Goal: Information Seeking & Learning: Learn about a topic

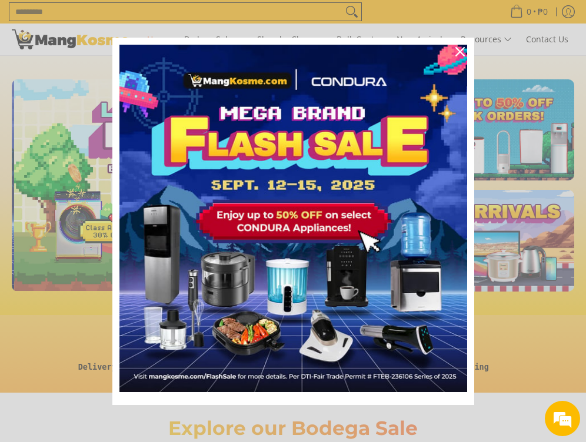
scroll to position [0, 372]
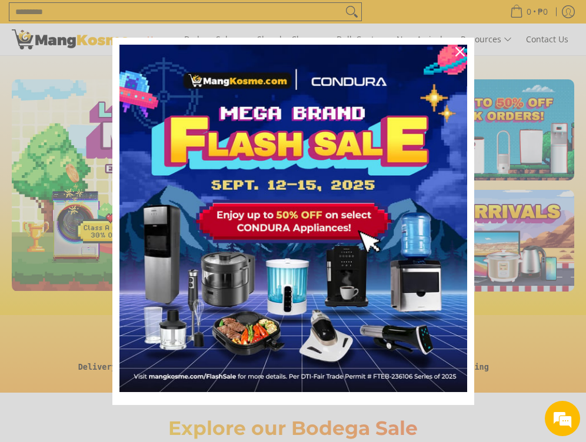
click at [459, 49] on icon "close icon" at bounding box center [459, 51] width 9 height 9
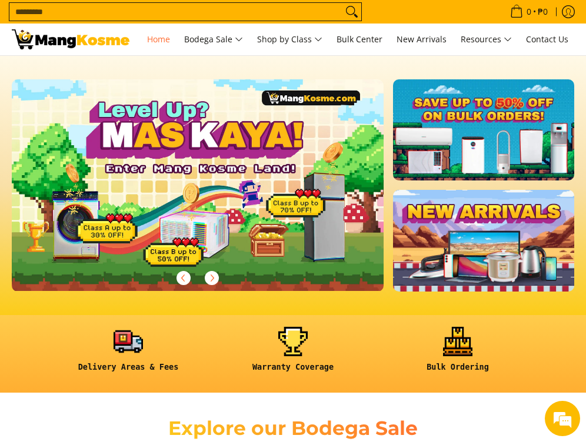
click at [202, 7] on input "Search..." at bounding box center [175, 12] width 333 height 18
type input "*"
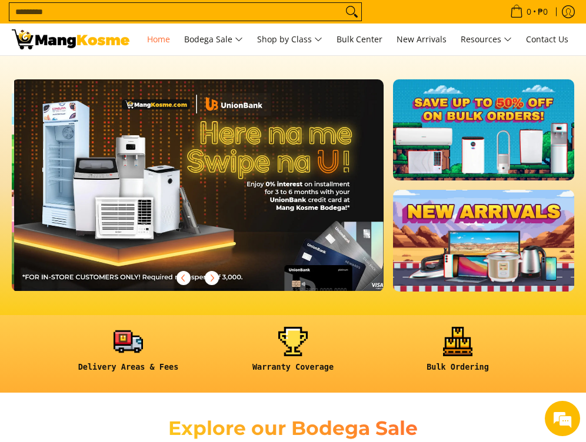
scroll to position [0, 743]
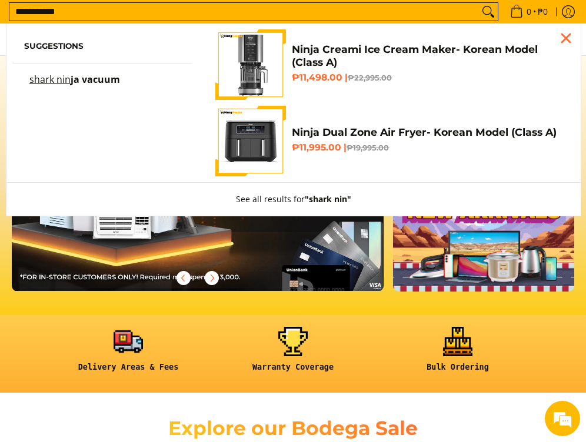
type input "**********"
click at [483, 12] on button "Search" at bounding box center [488, 12] width 19 height 18
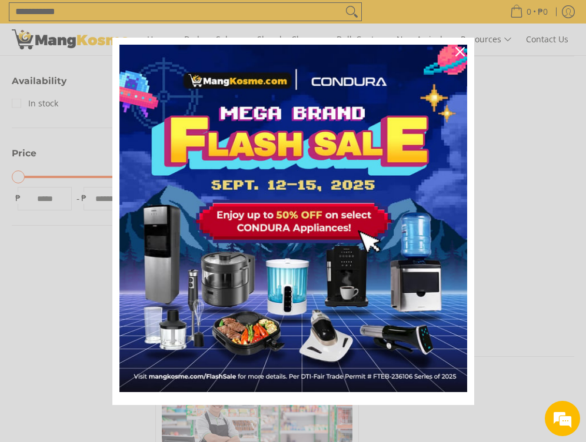
scroll to position [296, 0]
click at [459, 50] on icon "close icon" at bounding box center [459, 51] width 9 height 9
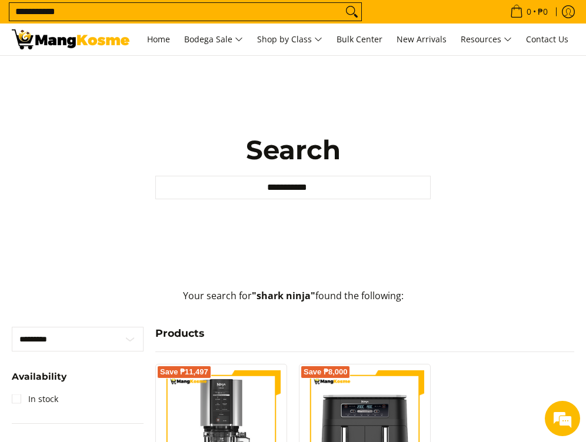
scroll to position [0, 0]
click at [326, 186] on input "**********" at bounding box center [292, 188] width 275 height 24
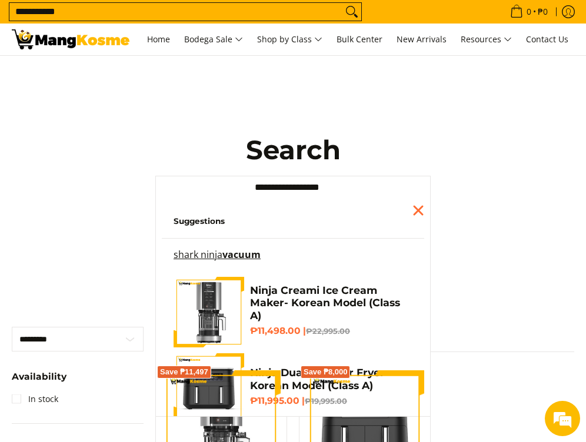
type input "**********"
click at [288, 442] on button "See all results for "shark ninja"" at bounding box center [293, 447] width 146 height 33
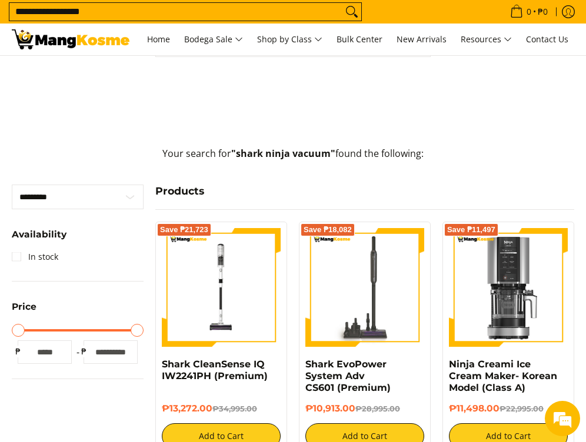
scroll to position [149, 0]
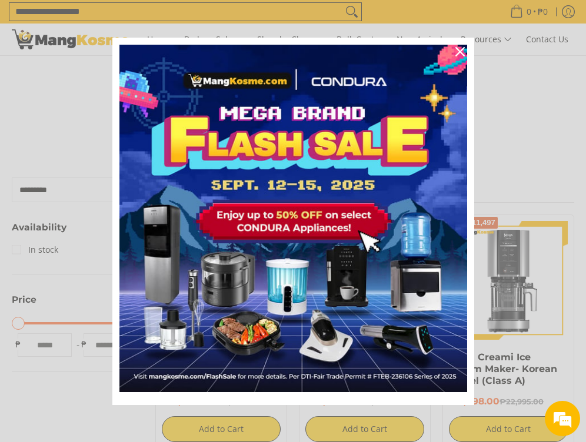
click at [462, 52] on icon "close icon" at bounding box center [459, 51] width 9 height 9
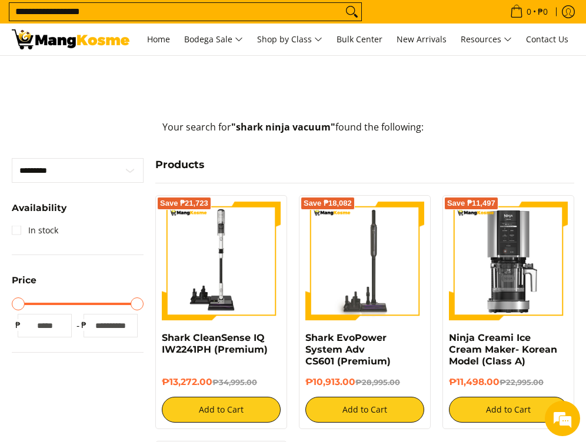
scroll to position [219, 0]
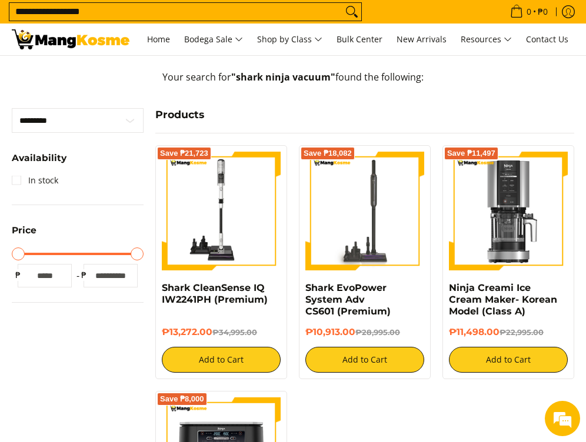
click at [233, 226] on img at bounding box center [221, 211] width 119 height 119
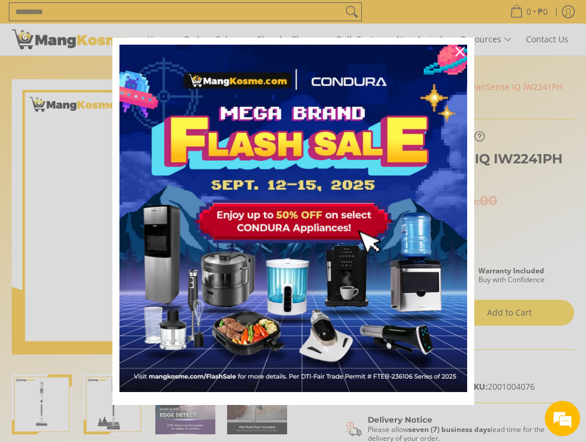
click at [458, 51] on icon "close icon" at bounding box center [459, 51] width 9 height 9
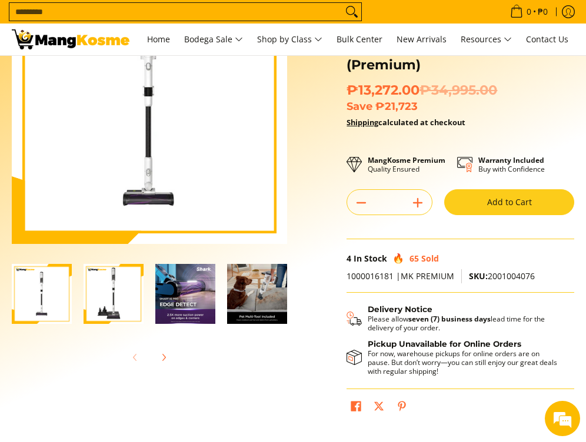
scroll to position [113, 0]
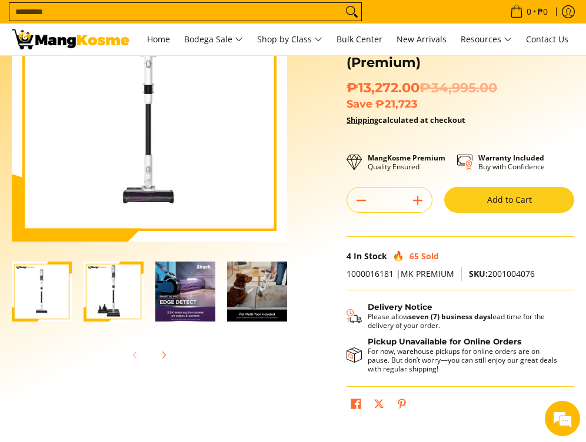
click at [39, 306] on img "shark-cleansense-cordless-stick-vacuum-front-full-view-mang-kosme" at bounding box center [42, 292] width 60 height 60
click at [179, 295] on img "Shark CleanSense IQ IW2241PH (Premium)-3" at bounding box center [185, 292] width 60 height 60
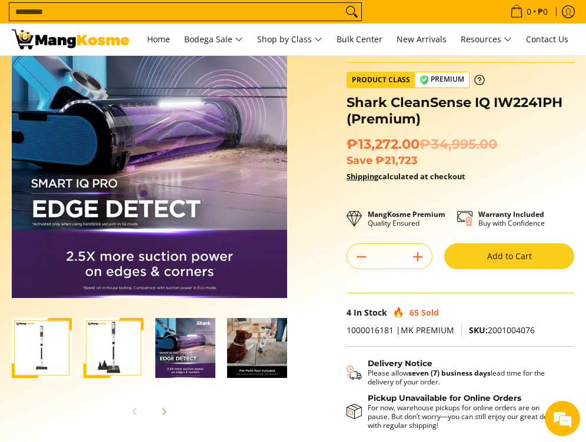
scroll to position [58, 0]
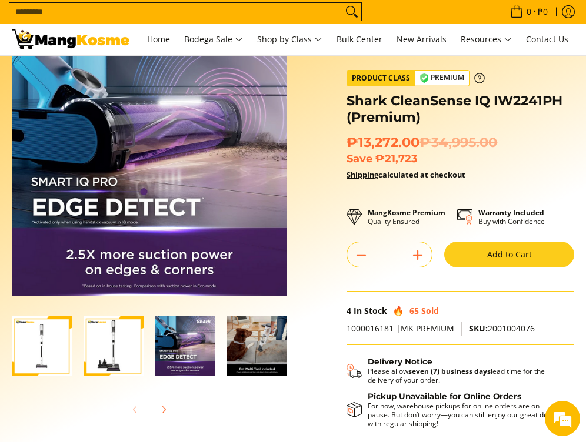
click at [246, 341] on img "Shark CleanSense IQ IW2241PH (Premium)-4" at bounding box center [257, 346] width 60 height 60
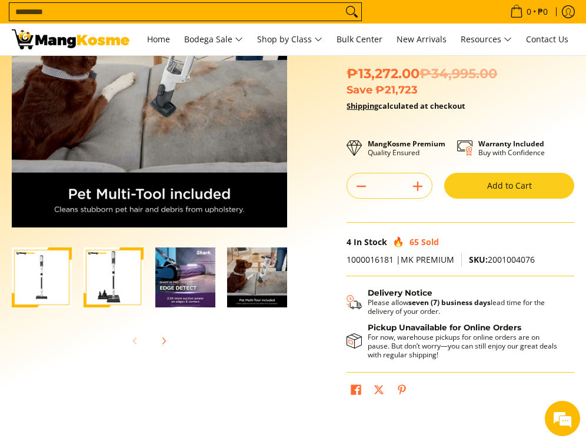
scroll to position [131, 0]
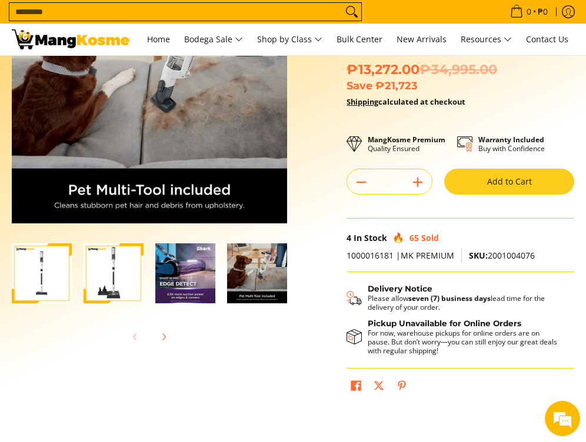
click at [48, 287] on img "shark-cleansense-cordless-stick-vacuum-front-full-view-mang-kosme" at bounding box center [42, 273] width 60 height 60
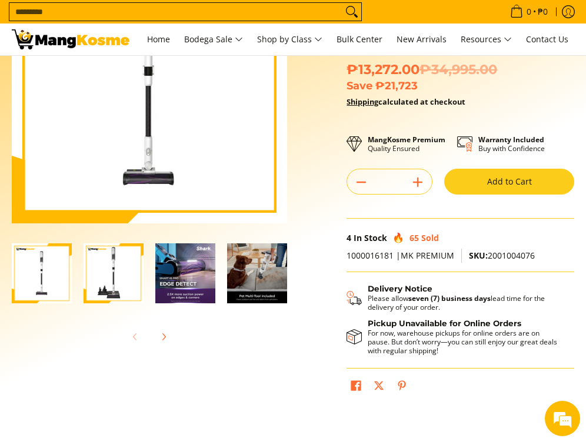
click at [121, 268] on img "Shark CleanSense IQ IW2241PH (Premium)-2" at bounding box center [114, 273] width 60 height 60
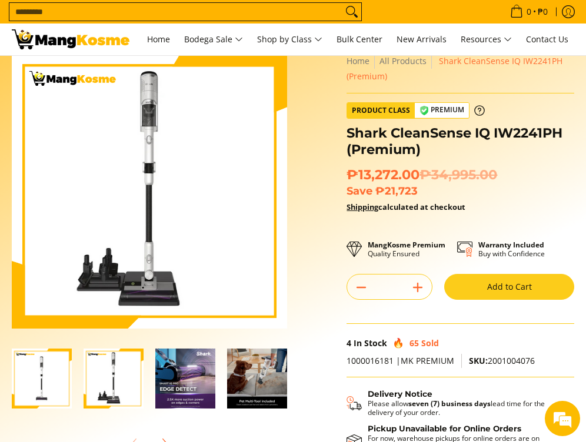
scroll to position [39, 0]
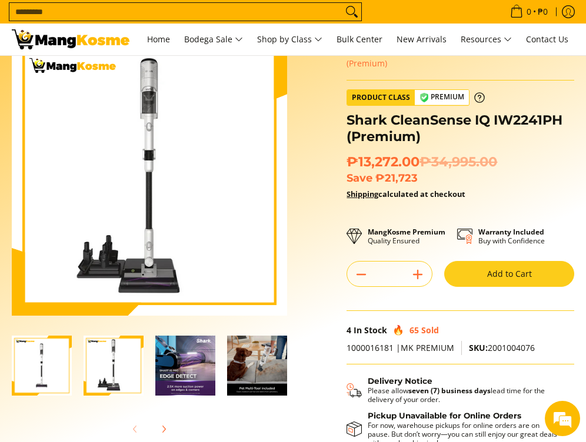
click at [191, 378] on img "Shark CleanSense IQ IW2241PH (Premium)-3" at bounding box center [185, 366] width 60 height 60
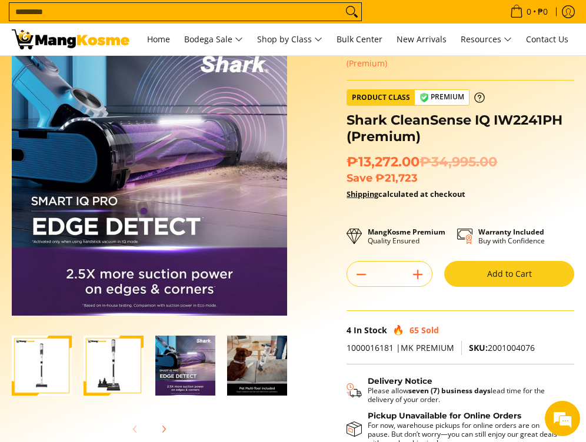
click at [238, 379] on img "Shark CleanSense IQ IW2241PH (Premium)-4" at bounding box center [257, 366] width 60 height 60
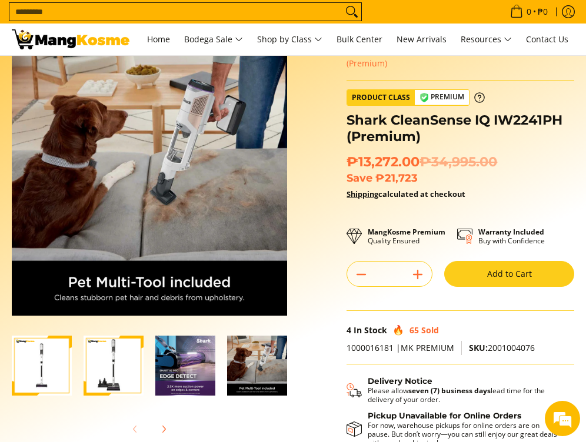
click at [106, 376] on img "Shark CleanSense IQ IW2241PH (Premium)-2" at bounding box center [114, 366] width 60 height 60
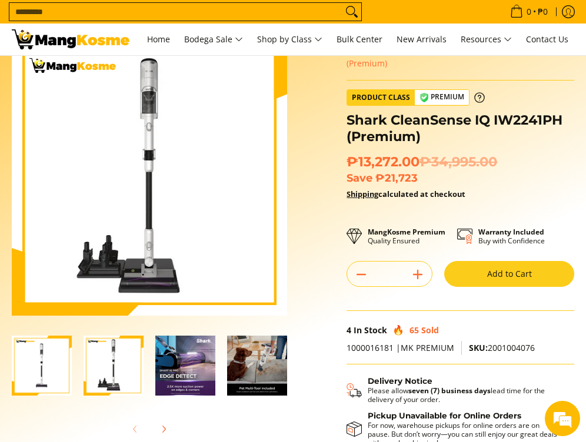
click at [54, 370] on img "shark-cleansense-cordless-stick-vacuum-front-full-view-mang-kosme" at bounding box center [42, 366] width 60 height 60
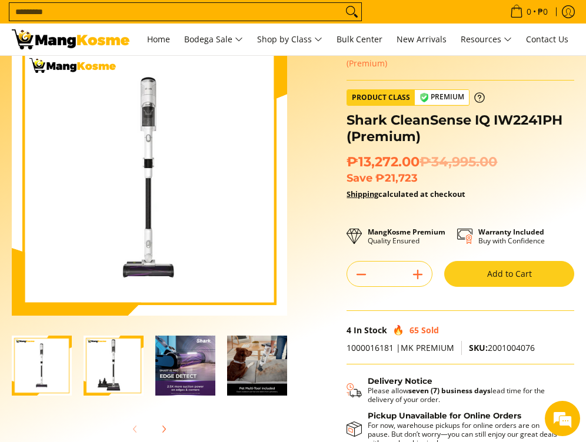
click at [105, 367] on img "Shark CleanSense IQ IW2241PH (Premium)-2" at bounding box center [114, 366] width 60 height 60
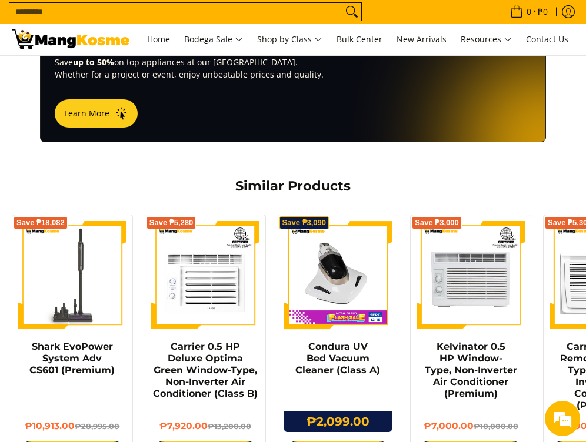
scroll to position [700, 0]
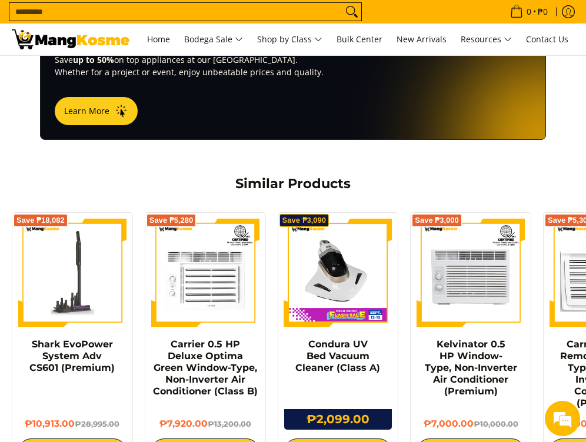
click at [91, 273] on img at bounding box center [72, 273] width 108 height 108
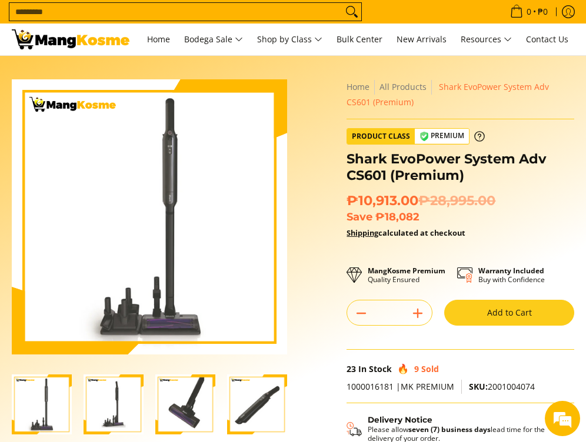
click at [53, 406] on img "shark-evopower-wireless-vacuum-full-view-mang-kosme" at bounding box center [42, 405] width 60 height 60
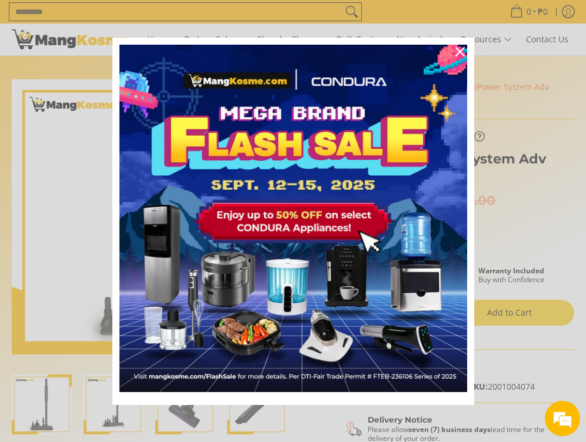
click at [466, 48] on div "Close" at bounding box center [460, 51] width 19 height 19
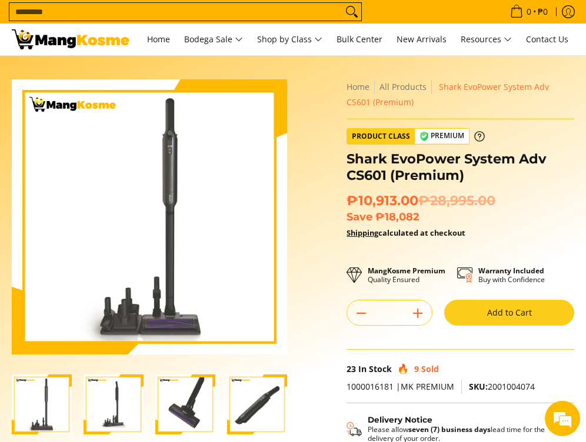
click at [118, 404] on img "Shark EvoPower System Adv CS601 (Premium)-2" at bounding box center [114, 405] width 60 height 60
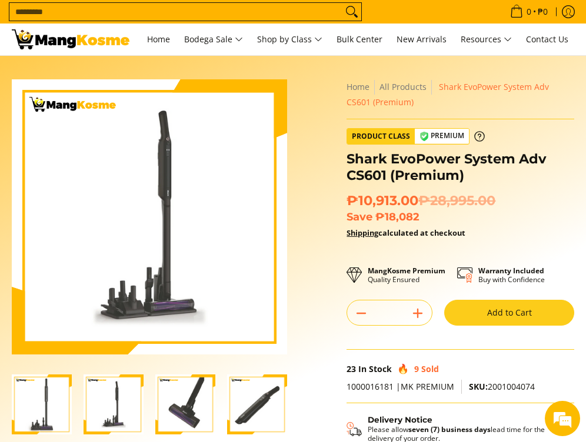
click at [176, 412] on img "Shark EvoPower System Adv CS601 (Premium)-3" at bounding box center [185, 405] width 60 height 60
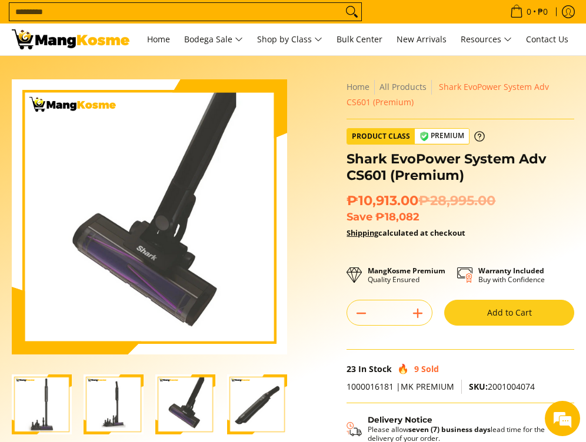
click at [253, 412] on img "Shark EvoPower System Adv CS601 (Premium)-4" at bounding box center [257, 405] width 60 height 60
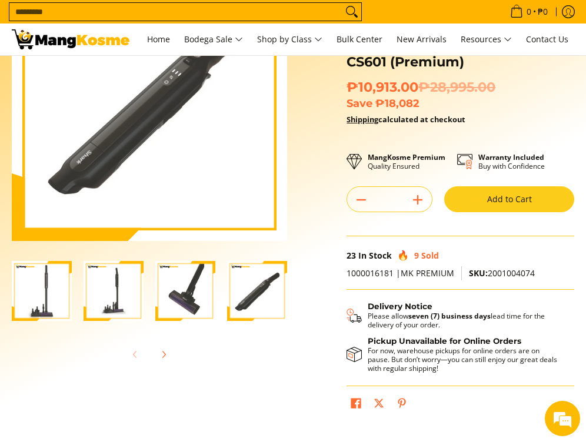
scroll to position [101, 0]
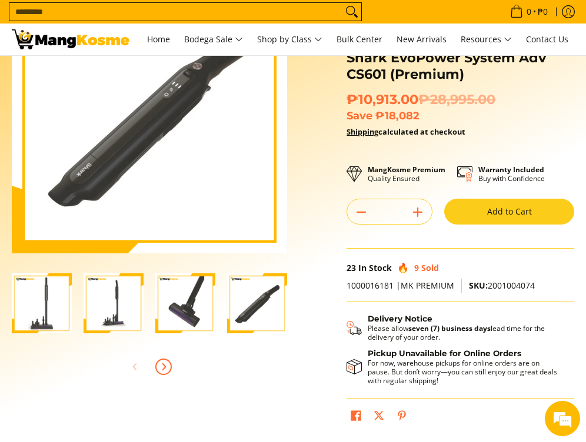
click at [165, 368] on icon "Next" at bounding box center [164, 366] width 3 height 6
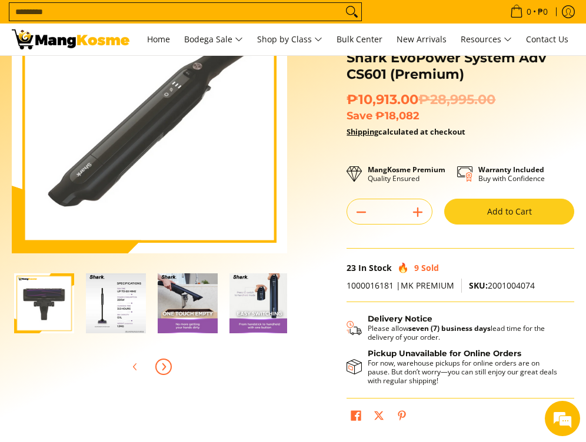
scroll to position [0, 287]
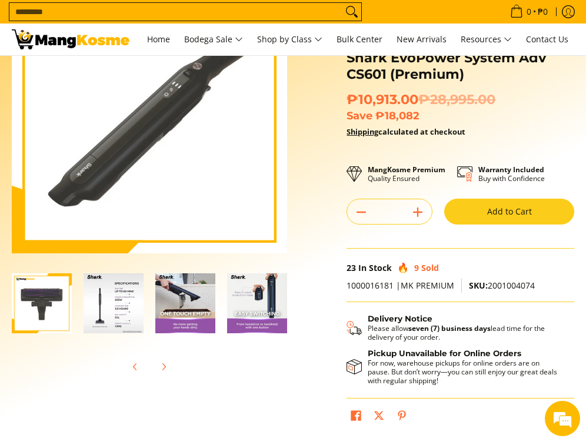
click at [121, 325] on img "Shark EvoPower System Adv CS601 (Premium)-6" at bounding box center [114, 303] width 60 height 60
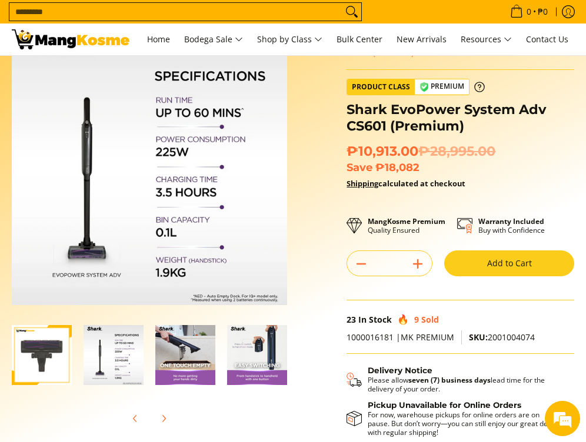
scroll to position [0, 0]
click at [188, 357] on img "Shark EvoPower System Adv CS601 (Premium)-7" at bounding box center [185, 355] width 60 height 60
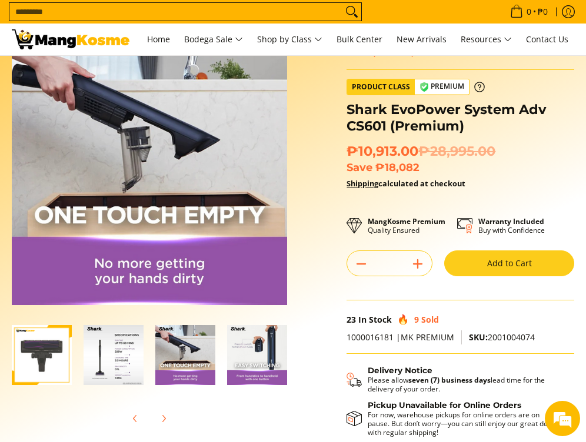
click at [273, 365] on img "Shark EvoPower System Adv CS601 (Premium)-8" at bounding box center [257, 355] width 60 height 60
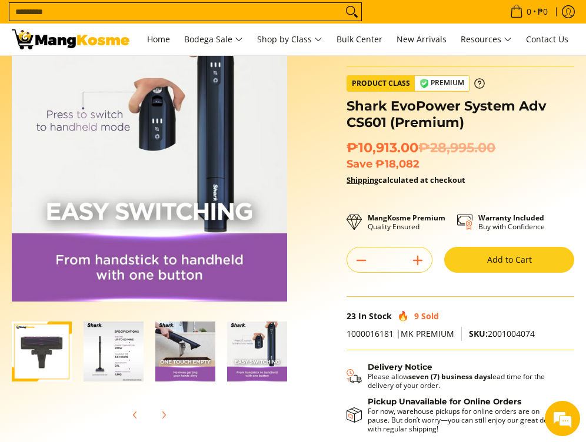
scroll to position [64, 0]
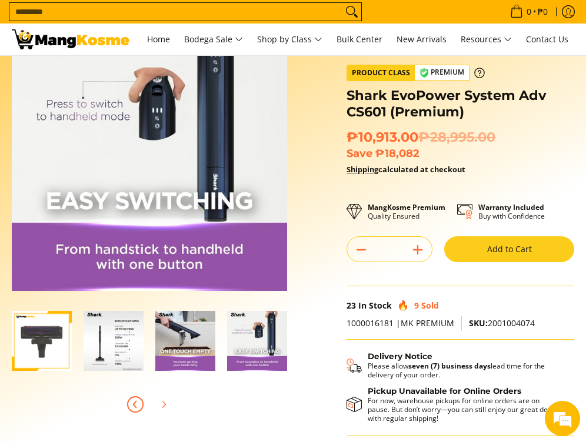
click at [138, 401] on icon "Previous" at bounding box center [135, 404] width 9 height 9
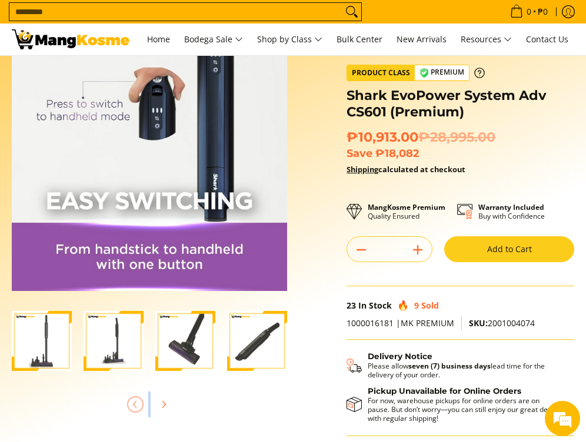
click at [138, 401] on div at bounding box center [149, 405] width 275 height 26
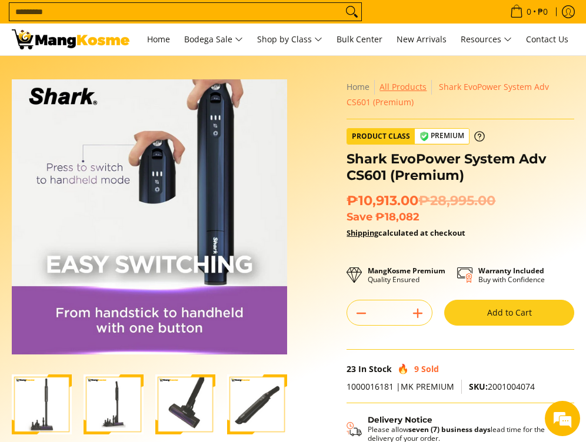
click at [405, 90] on link "All Products" at bounding box center [402, 86] width 47 height 11
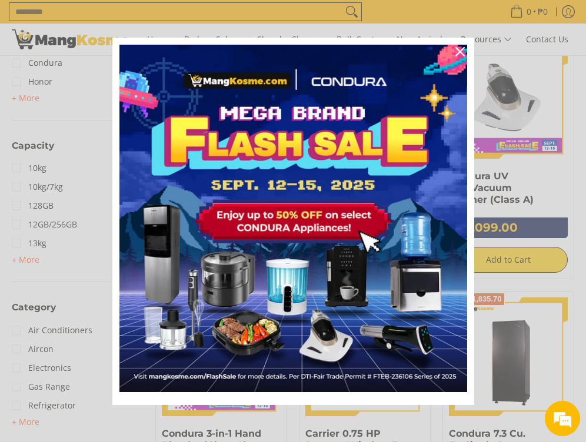
scroll to position [458, 0]
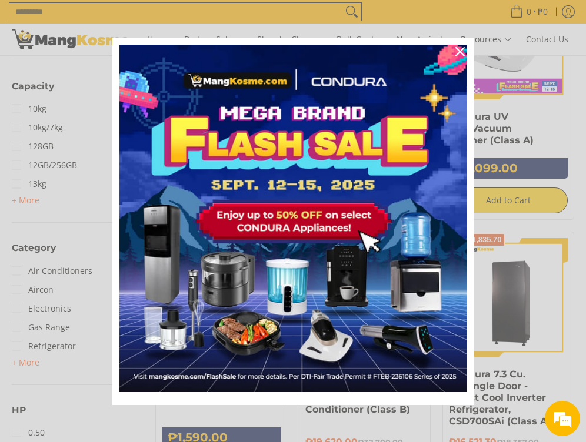
click at [458, 50] on icon "close icon" at bounding box center [459, 51] width 9 height 9
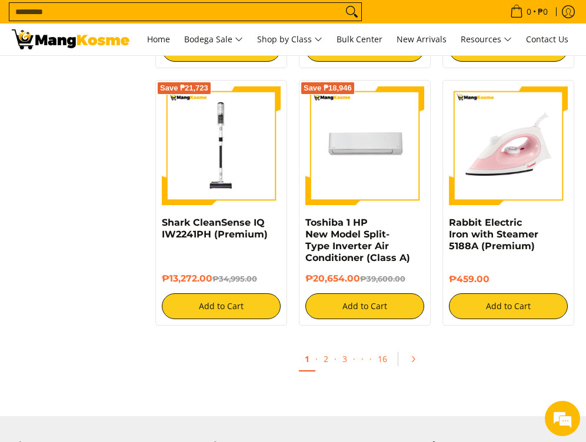
scroll to position [1910, 0]
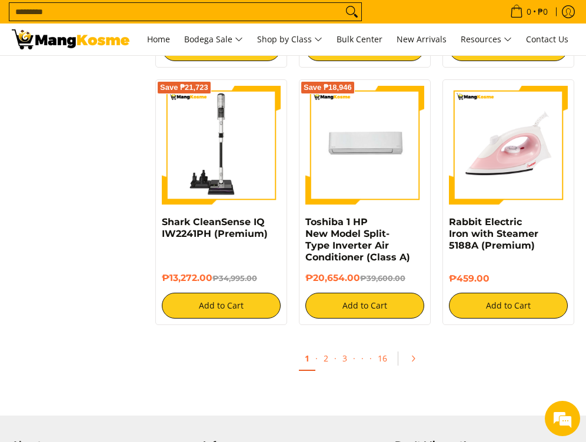
click at [228, 153] on img at bounding box center [221, 145] width 119 height 119
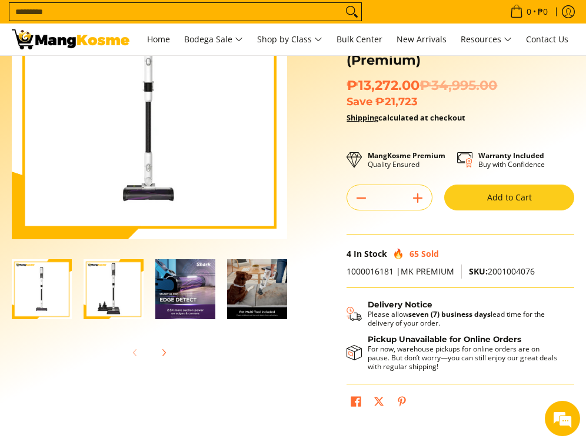
scroll to position [158, 0]
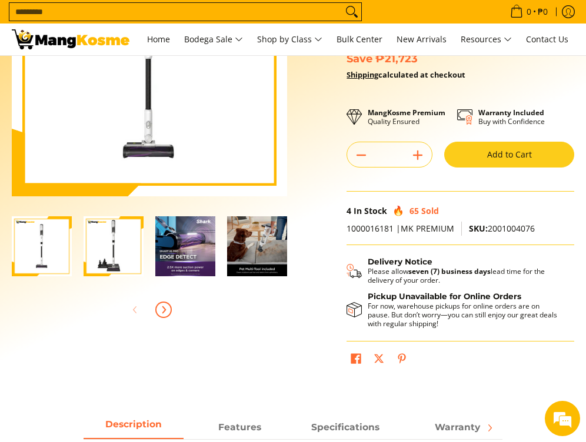
click at [168, 312] on icon "Next" at bounding box center [163, 309] width 9 height 9
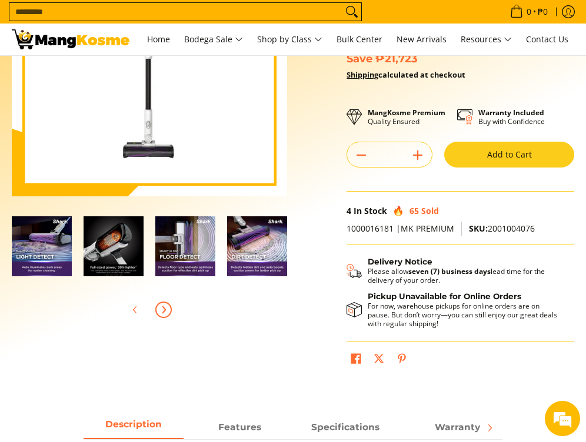
scroll to position [0, 287]
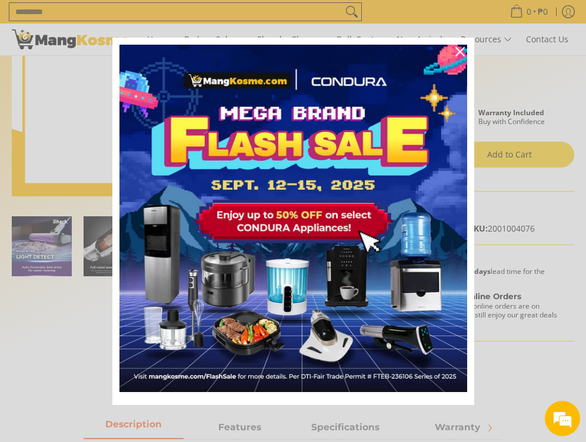
click at [335, 220] on img "Marketing offer form" at bounding box center [293, 219] width 348 height 348
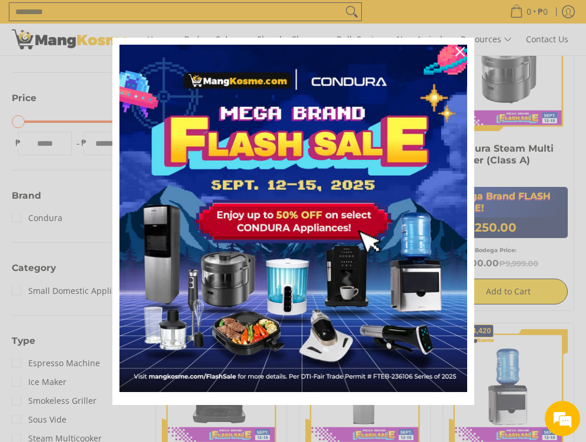
scroll to position [268, 0]
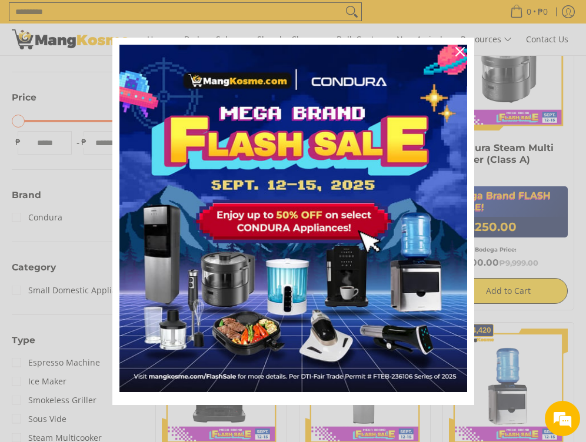
click at [464, 54] on icon "close icon" at bounding box center [459, 51] width 9 height 9
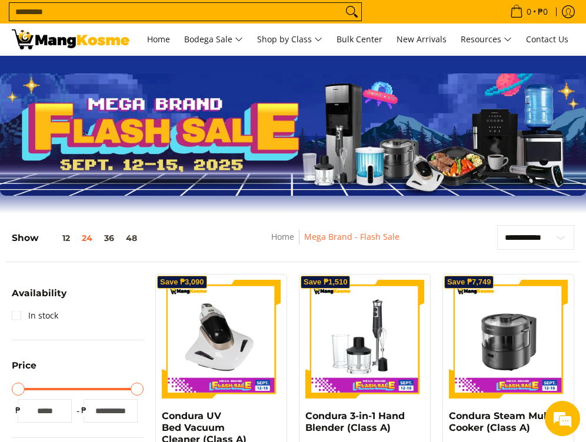
scroll to position [0, 0]
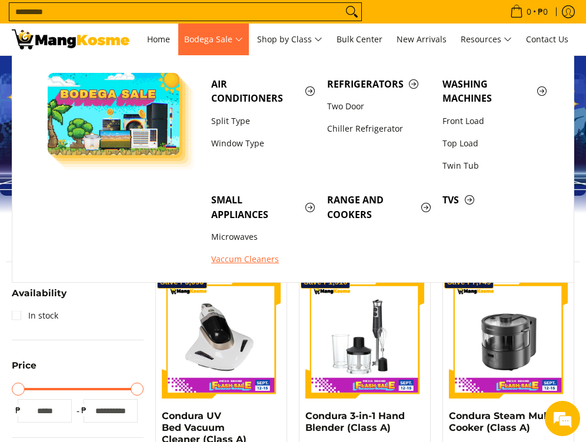
click at [237, 256] on link "Vaccum Cleaners" at bounding box center [263, 259] width 116 height 22
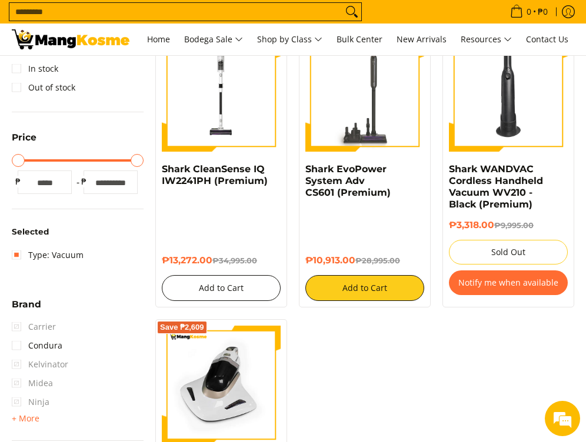
scroll to position [214, 0]
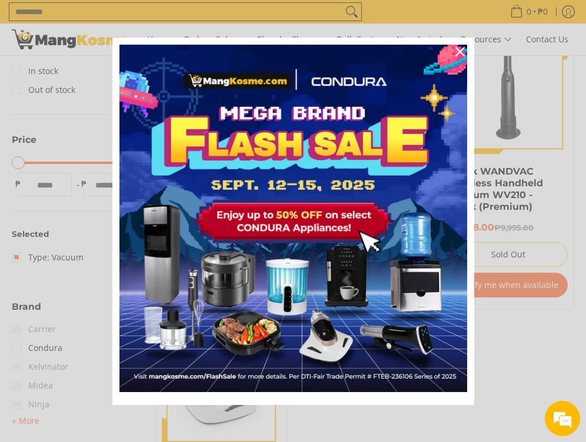
click at [457, 49] on icon "close icon" at bounding box center [459, 51] width 9 height 9
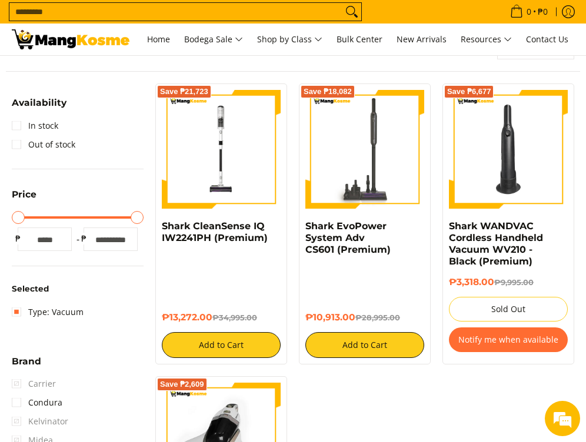
scroll to position [158, 0]
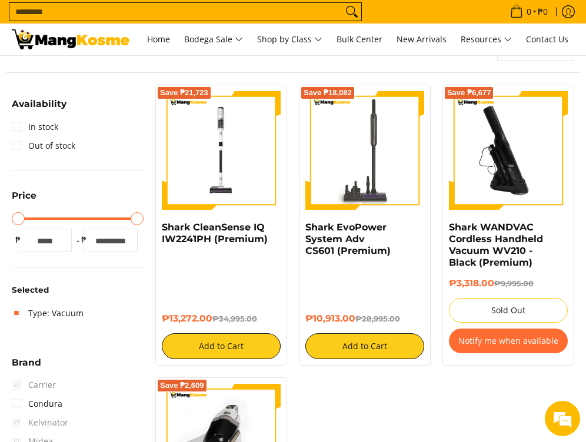
click at [465, 165] on img at bounding box center [508, 150] width 119 height 119
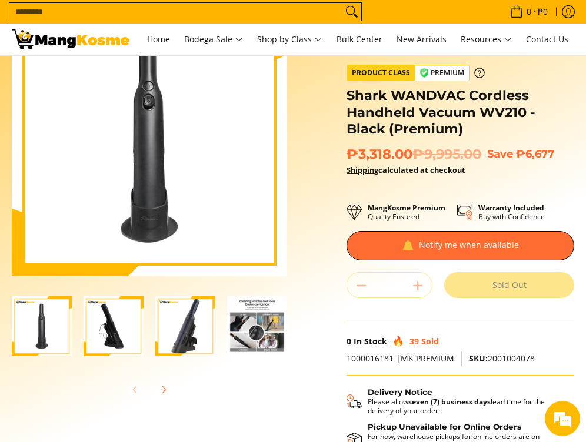
scroll to position [98, 0]
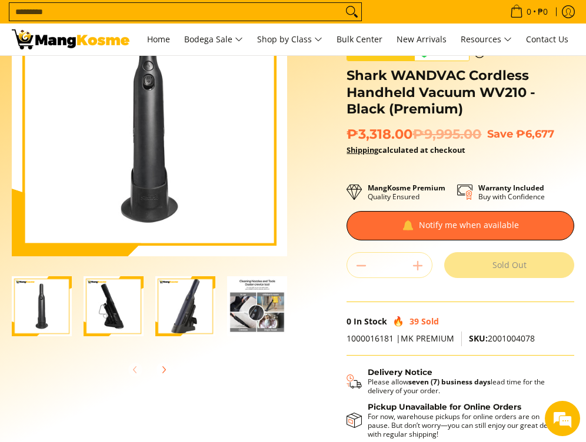
click at [191, 319] on img "Shark WANDVAC Cordless Handheld Vacuum WV210 - Black (Premium)-3" at bounding box center [185, 306] width 60 height 60
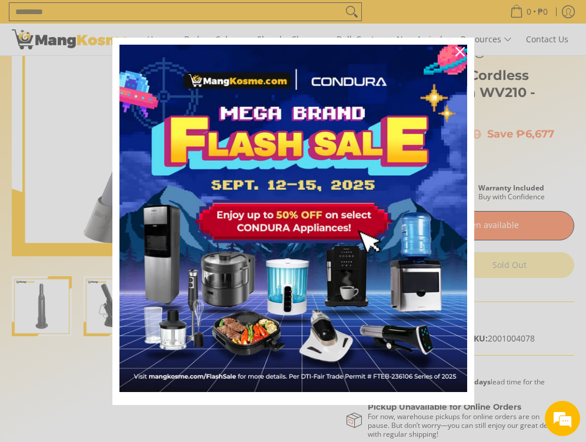
click at [455, 53] on icon "close icon" at bounding box center [459, 51] width 9 height 9
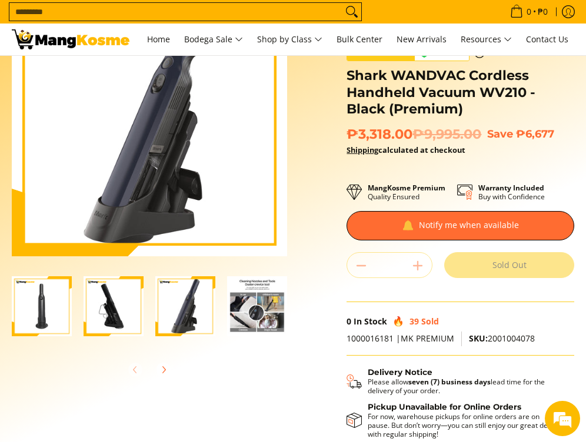
click at [235, 318] on img "Shark WANDVAC Cordless Handheld Vacuum WV210 - Black (Premium)-4" at bounding box center [257, 306] width 60 height 60
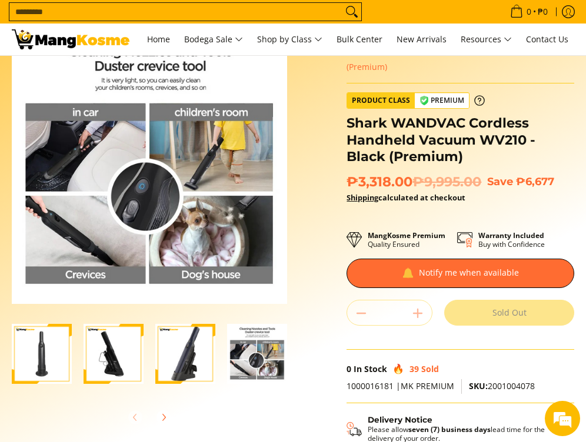
scroll to position [0, 0]
click at [44, 366] on img "Shark WANDVAC Cordless Handheld Vacuum WV210 - Black (Premium)-1" at bounding box center [42, 354] width 60 height 60
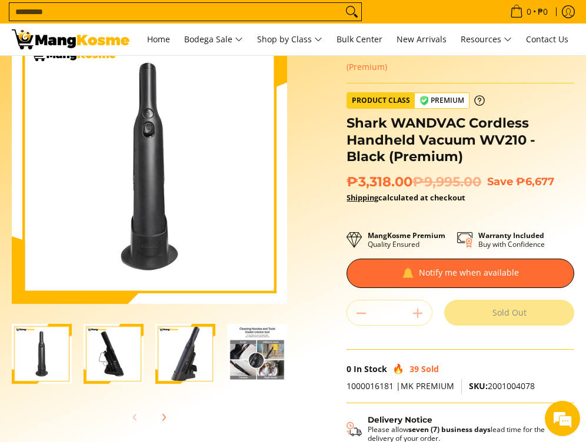
click at [86, 368] on img "Shark WANDVAC Cordless Handheld Vacuum WV210 - Black (Premium)-2" at bounding box center [114, 354] width 60 height 60
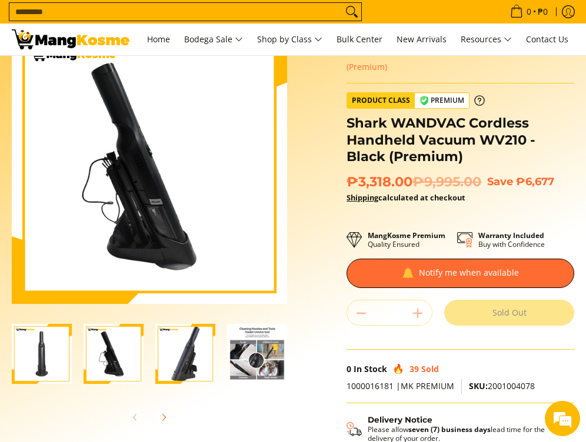
click at [174, 365] on img "Shark WANDVAC Cordless Handheld Vacuum WV210 - Black (Premium)-3" at bounding box center [185, 354] width 60 height 60
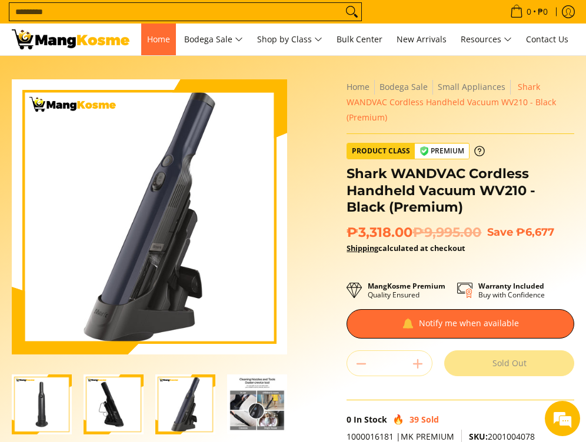
click at [160, 45] on span "Home" at bounding box center [158, 39] width 23 height 11
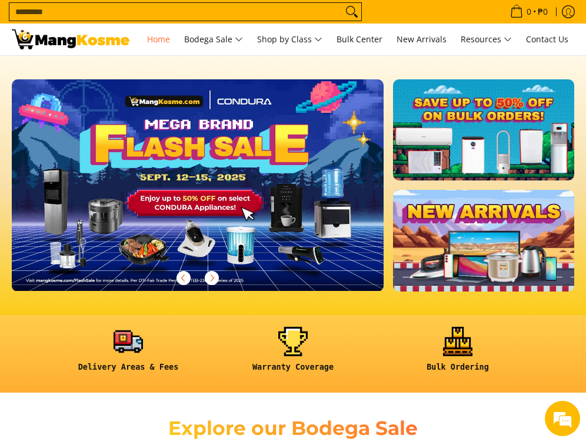
click at [171, 8] on input "Search..." at bounding box center [175, 12] width 333 height 18
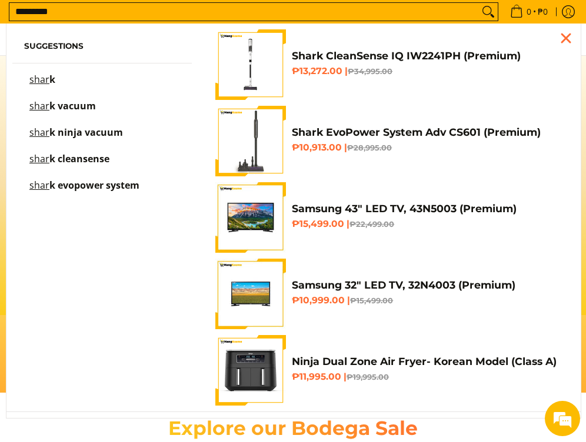
scroll to position [0, 372]
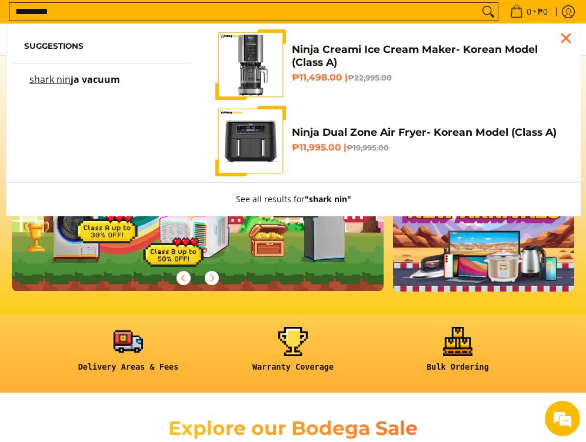
type input "*********"
click at [89, 75] on span "Suggestions shark nin ja vacuum" at bounding box center [101, 65] width 191 height 72
click at [91, 80] on span "ja vacuum" at bounding box center [95, 79] width 49 height 13
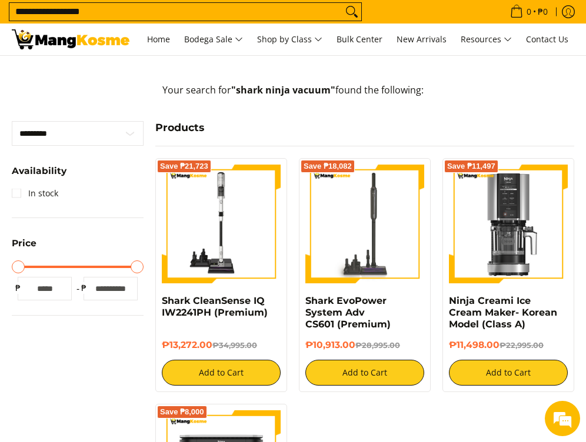
scroll to position [212, 0]
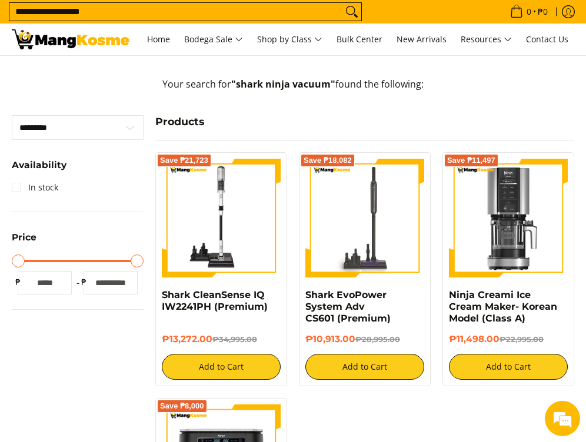
click at [222, 216] on img at bounding box center [221, 218] width 119 height 119
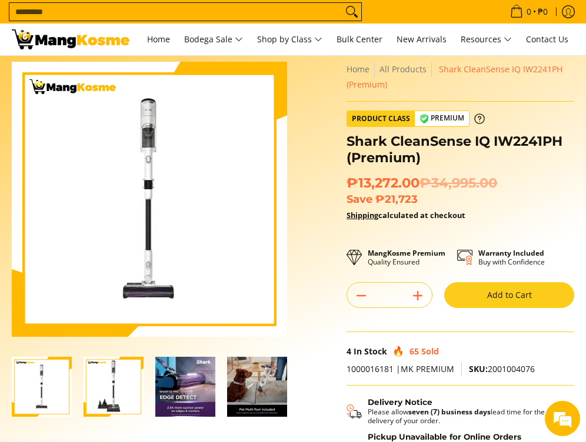
scroll to position [15, 0]
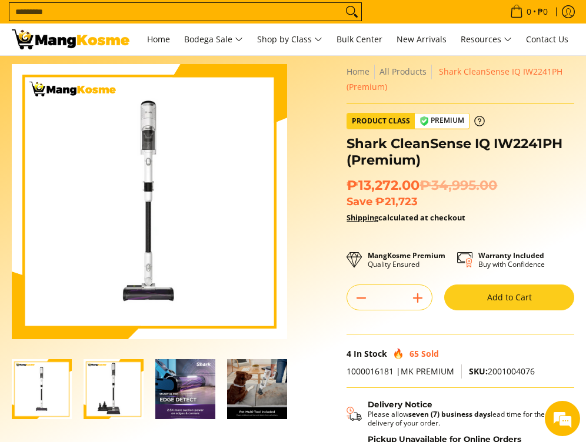
click at [121, 391] on img "Shark CleanSense IQ IW2241PH (Premium)-2" at bounding box center [114, 389] width 60 height 60
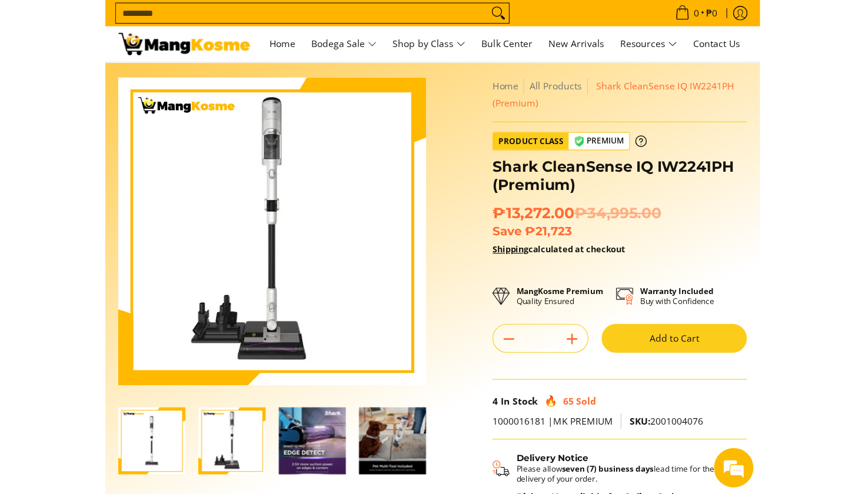
scroll to position [0, 0]
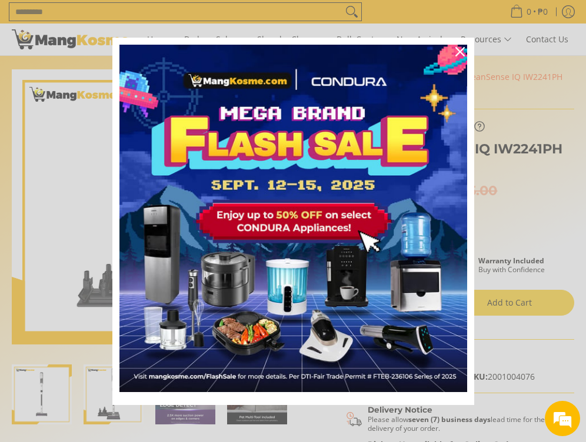
click at [459, 53] on icon "close icon" at bounding box center [459, 51] width 9 height 9
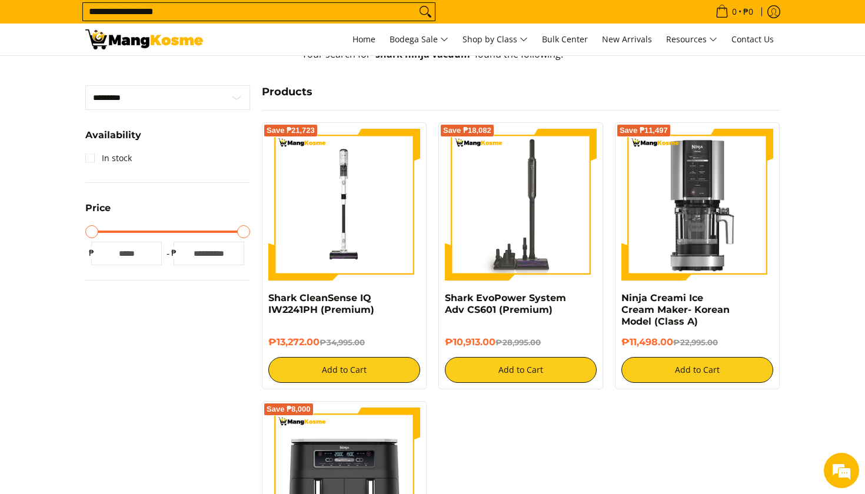
scroll to position [252, 0]
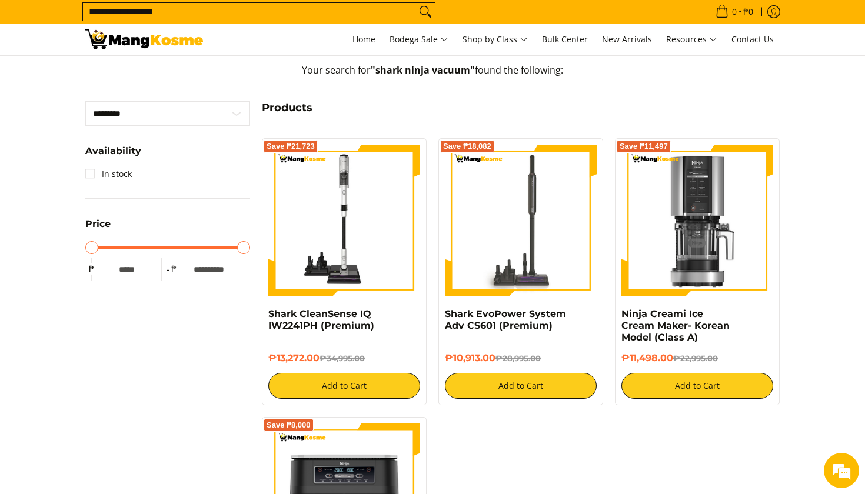
click at [366, 251] on img at bounding box center [344, 221] width 152 height 152
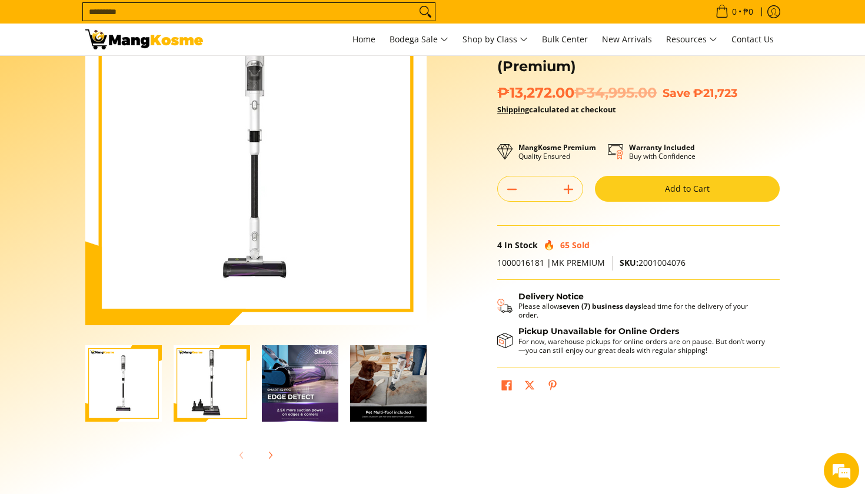
scroll to position [115, 0]
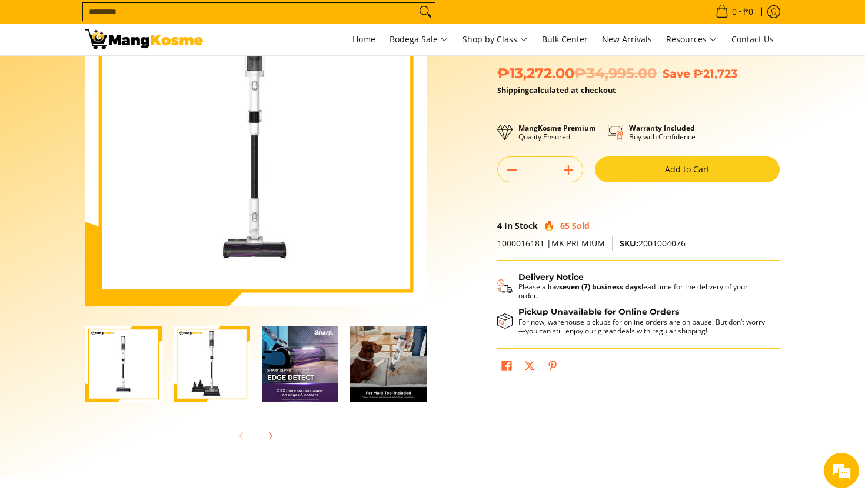
click at [309, 371] on img "Shark CleanSense IQ IW2241PH (Premium)-3" at bounding box center [300, 364] width 76 height 76
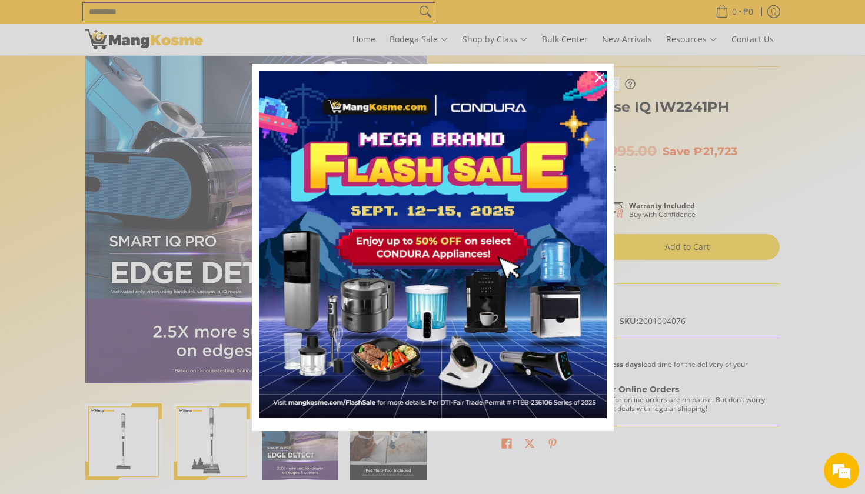
scroll to position [29, 0]
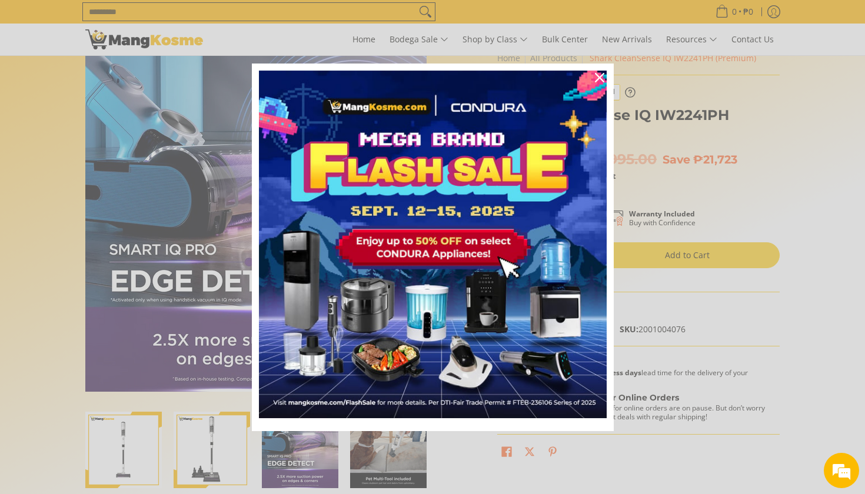
click at [600, 75] on icon "close icon" at bounding box center [599, 77] width 9 height 9
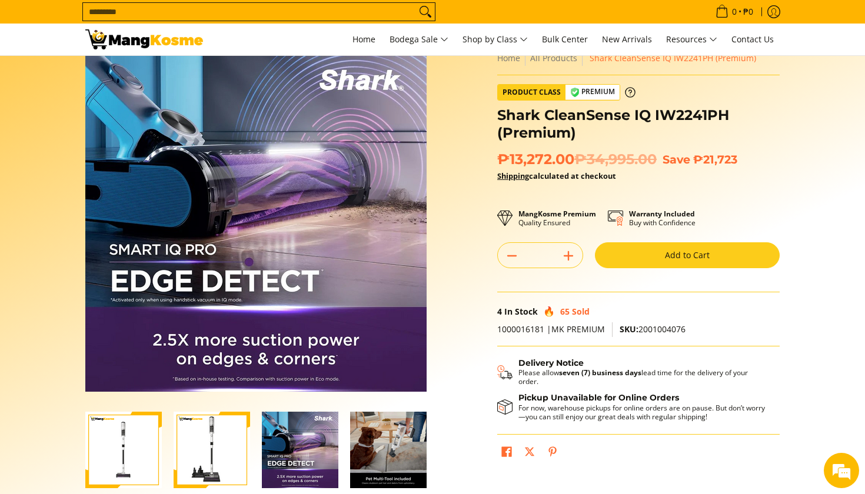
click at [393, 453] on img "Shark CleanSense IQ IW2241PH (Premium)-4" at bounding box center [388, 450] width 76 height 76
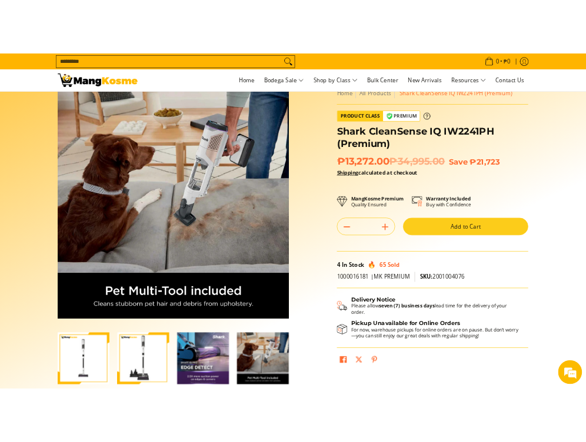
scroll to position [0, 0]
